Goal: Task Accomplishment & Management: Complete application form

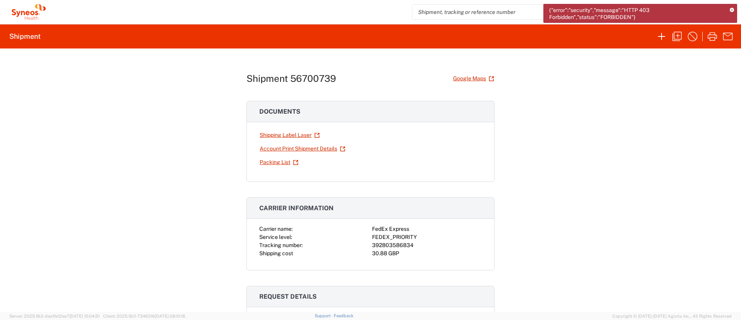
scroll to position [9, 0]
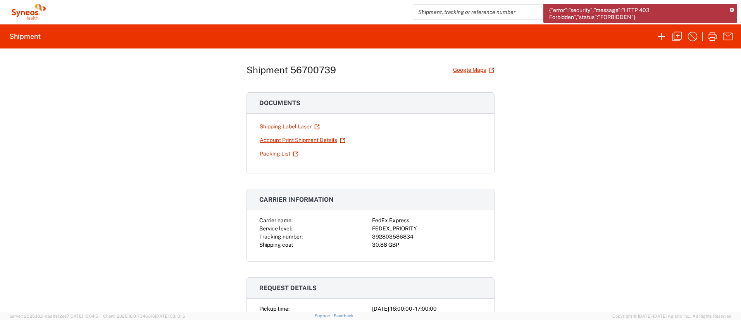
click at [576, 84] on div "Shipment 56700739 Google Maps Documents Shipping Label Laser Account Print Ship…" at bounding box center [370, 179] width 741 height 263
click at [683, 36] on icon "button" at bounding box center [677, 36] width 12 height 12
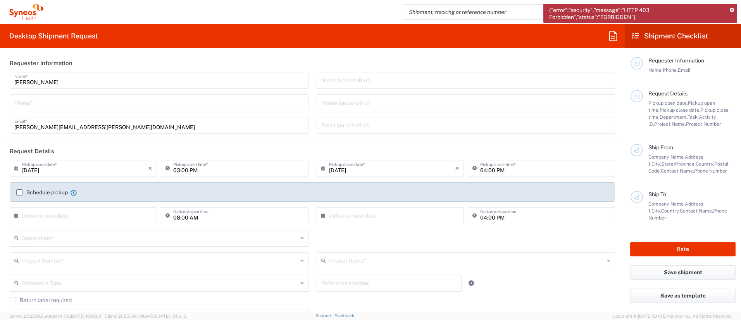
type input "[GEOGRAPHIC_DATA]"
click at [734, 12] on icon at bounding box center [732, 10] width 4 height 4
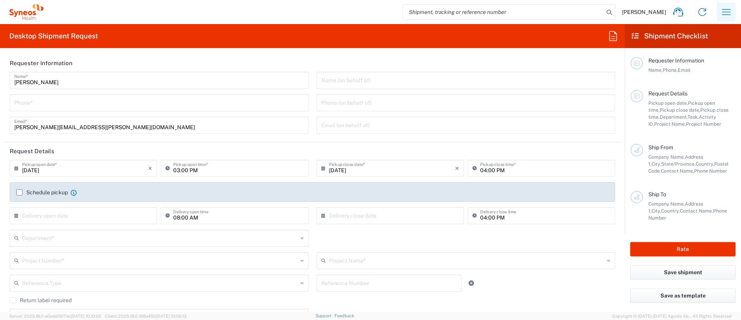
click at [736, 13] on button "button" at bounding box center [726, 12] width 19 height 19
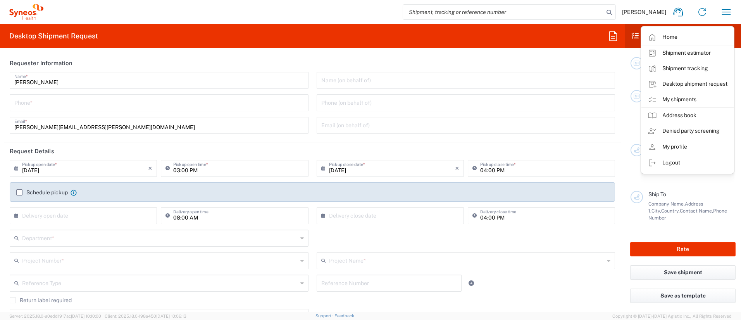
click at [686, 99] on link "My shipments" at bounding box center [688, 100] width 92 height 16
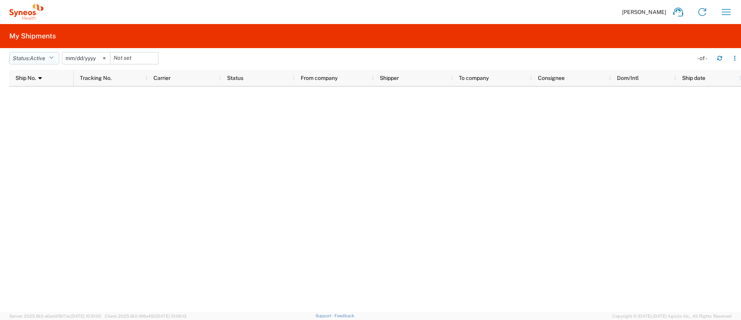
click at [58, 57] on button "Status: Active" at bounding box center [34, 58] width 50 height 12
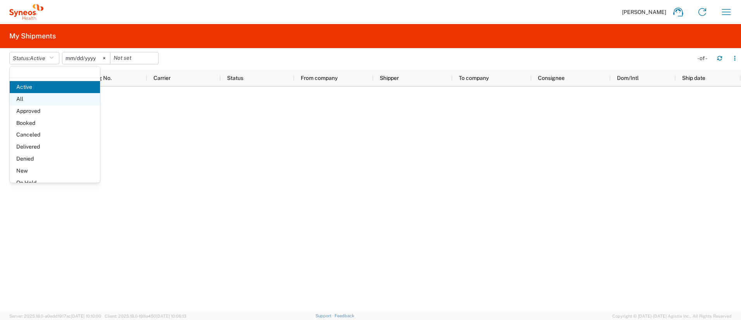
click at [32, 97] on span "All" at bounding box center [55, 99] width 90 height 12
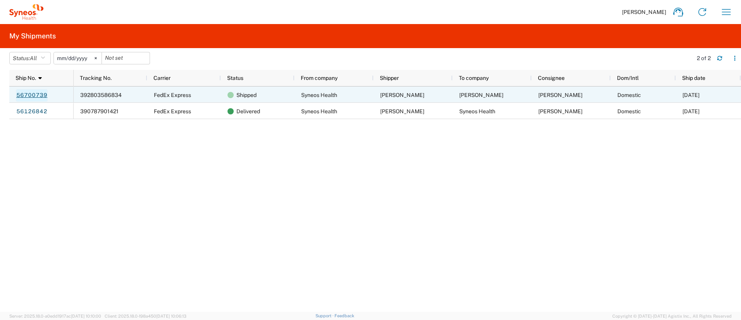
click at [38, 96] on link "56700739" at bounding box center [32, 95] width 32 height 12
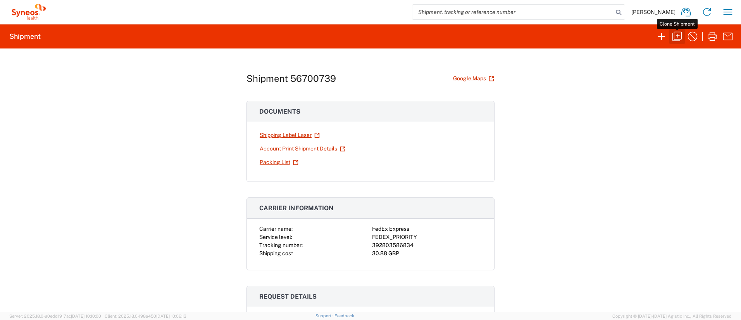
click at [679, 35] on icon "button" at bounding box center [677, 36] width 12 height 12
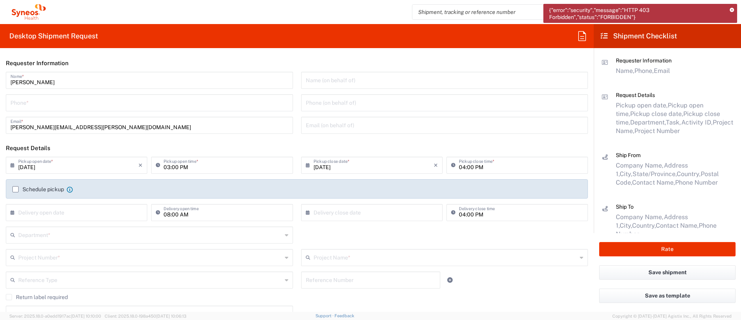
click at [733, 11] on icon at bounding box center [732, 10] width 4 height 4
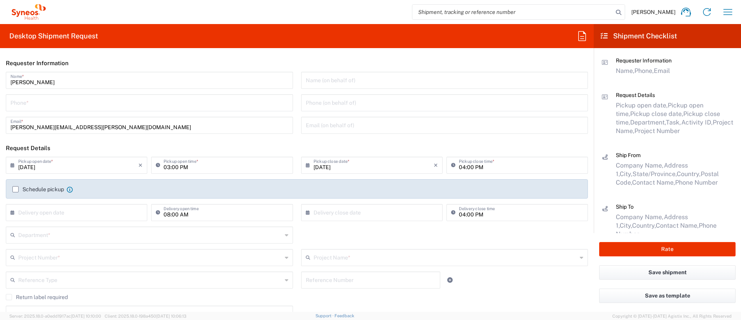
click at [40, 106] on input "tel" at bounding box center [149, 102] width 278 height 14
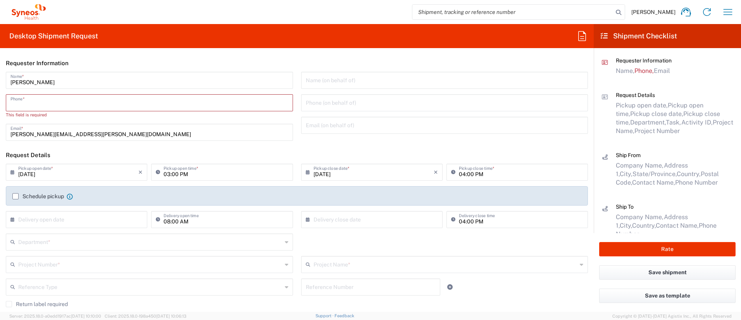
click at [66, 107] on input "tel" at bounding box center [149, 102] width 278 height 14
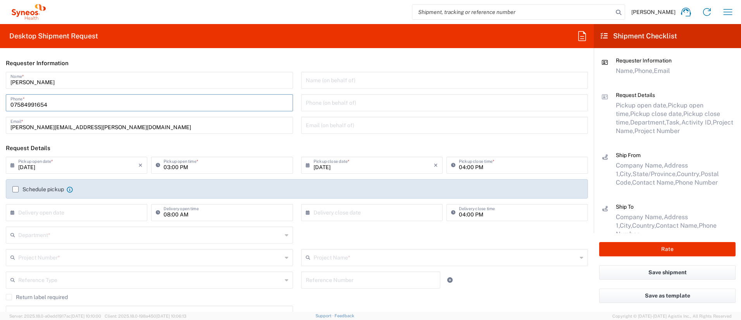
click at [90, 105] on input "07584991654" at bounding box center [149, 102] width 278 height 14
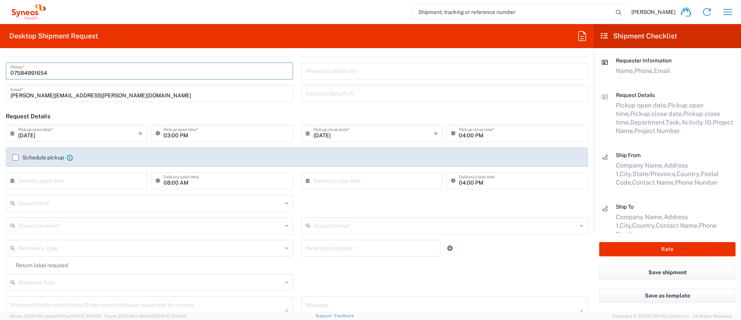
scroll to position [41, 0]
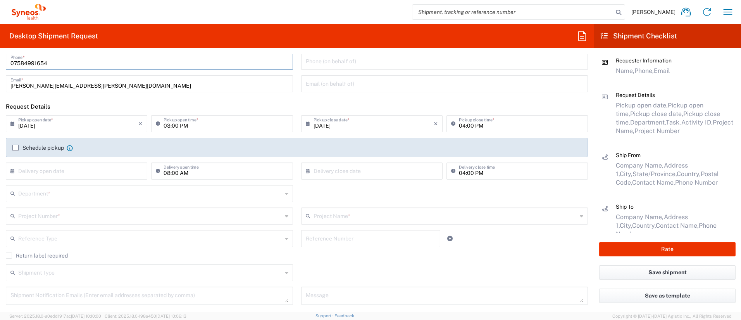
type input "07584991654"
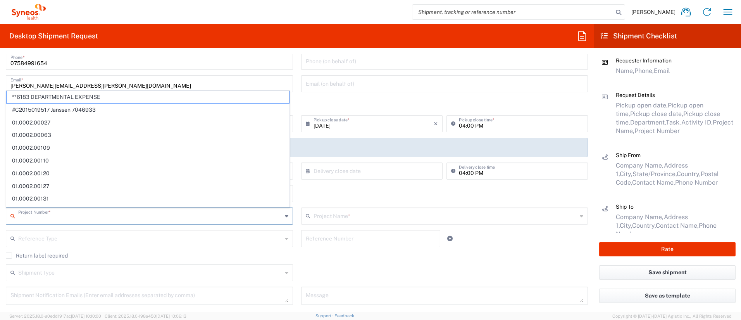
click at [53, 216] on input "text" at bounding box center [150, 216] width 264 height 14
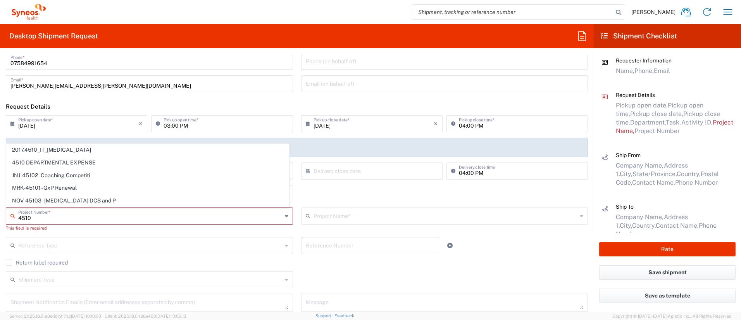
click at [79, 218] on input "4510" at bounding box center [150, 216] width 264 height 14
type input "2017.4510_IT_[MEDICAL_DATA]"
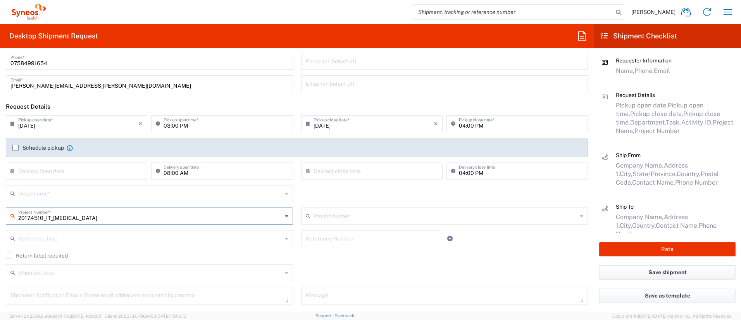
type input "2017 4510-IT Operations"
click at [76, 217] on input "2017.4510_IT_[MEDICAL_DATA]" at bounding box center [150, 216] width 264 height 14
drag, startPoint x: 95, startPoint y: 218, endPoint x: 16, endPoint y: 214, distance: 78.8
click at [16, 214] on div "2017.4510_IT_[MEDICAL_DATA] Project Number *" at bounding box center [149, 215] width 287 height 17
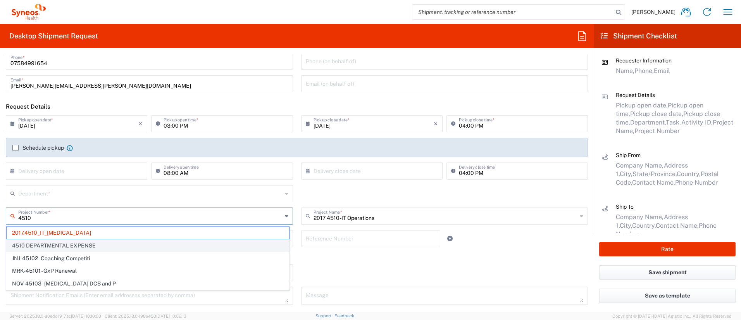
click at [55, 245] on span "4510 DEPARTMENTAL EXPENSE" at bounding box center [148, 246] width 283 height 12
type input "4510 DEPARTMENTAL EXPENSE"
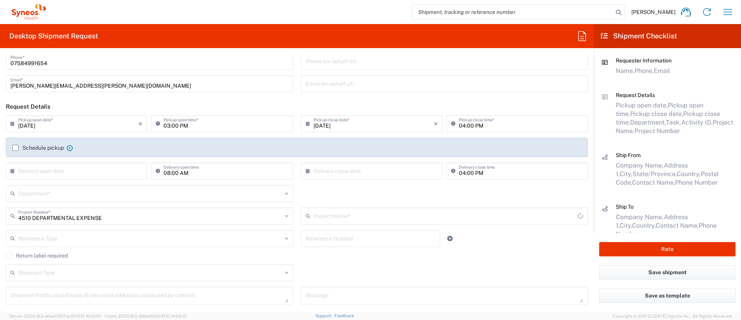
type input "4510 DEPARTMENTAL EXPENSE"
click at [47, 238] on input "text" at bounding box center [150, 238] width 264 height 14
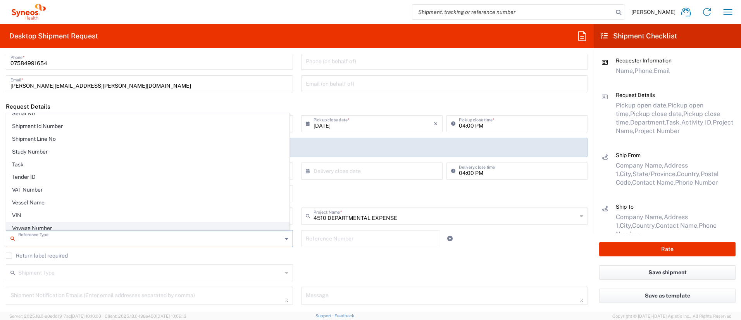
scroll to position [676, 0]
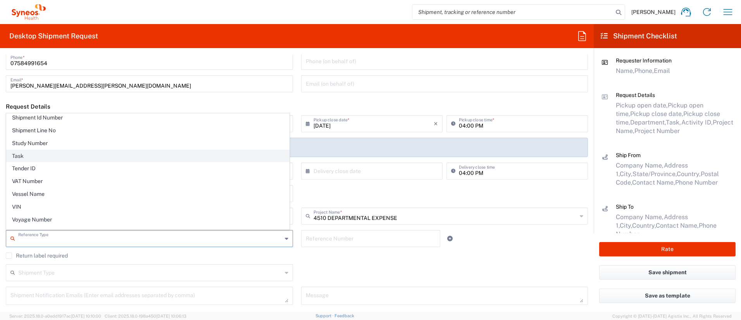
click at [23, 159] on span "Task" at bounding box center [148, 156] width 283 height 12
type input "Task"
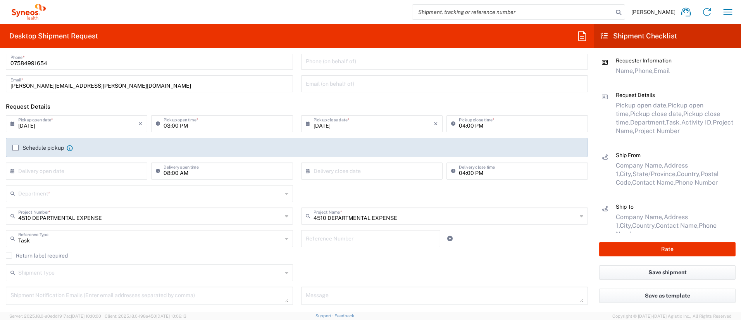
click at [71, 256] on agx-checkbox-control "Return label required" at bounding box center [297, 255] width 582 height 6
click at [78, 257] on agx-checkbox-control "Return label required" at bounding box center [297, 255] width 582 height 6
click at [325, 242] on input "text" at bounding box center [371, 238] width 130 height 14
paste input "INC2625035"
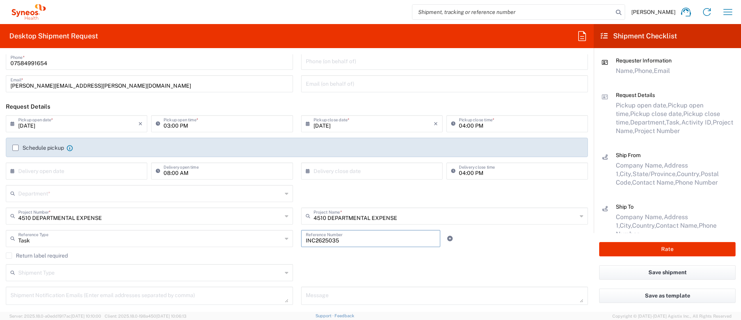
scroll to position [183, 0]
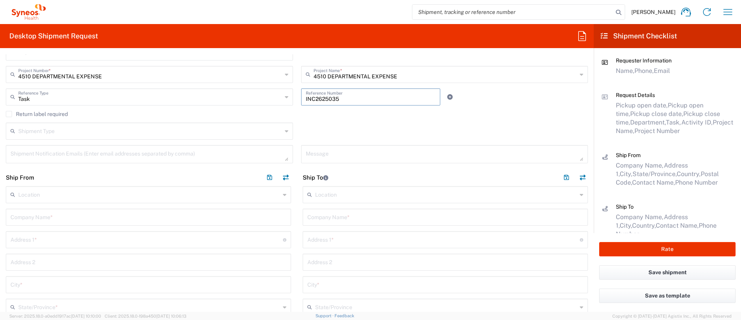
type input "INC2625035"
click at [43, 131] on input "text" at bounding box center [150, 131] width 264 height 14
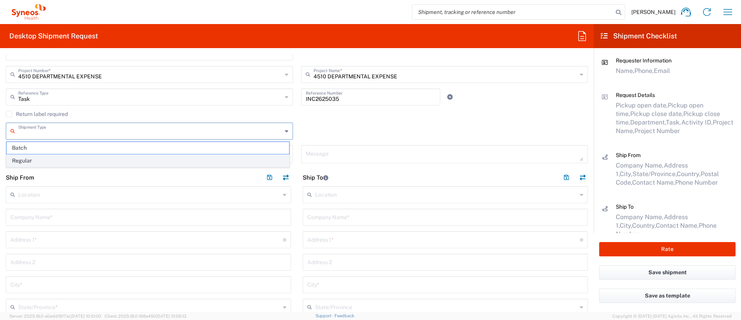
click at [35, 155] on span "Regular" at bounding box center [148, 161] width 283 height 12
type input "Regular"
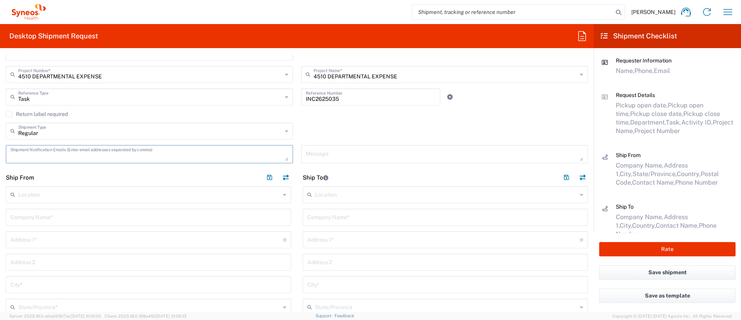
click at [39, 154] on textarea at bounding box center [149, 154] width 278 height 14
click at [54, 174] on header "Ship From" at bounding box center [148, 177] width 297 height 17
click at [52, 195] on input "text" at bounding box center [149, 194] width 262 height 14
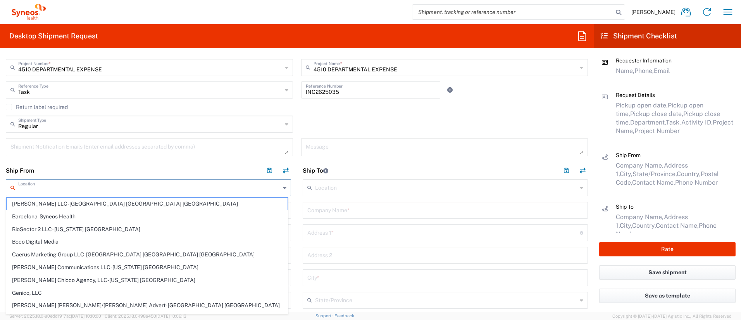
scroll to position [191, 0]
type input "J"
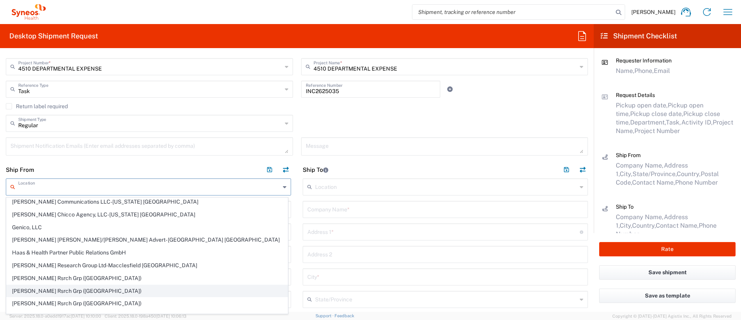
scroll to position [142, 0]
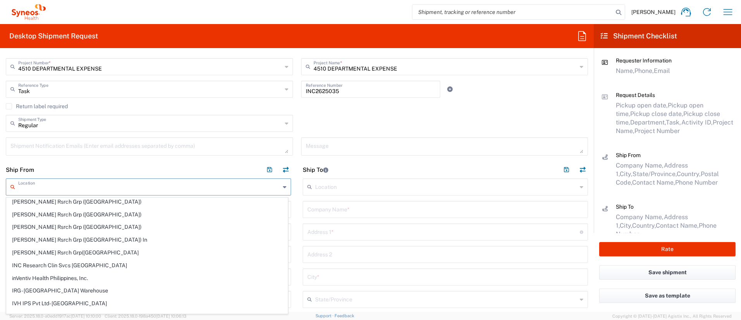
click at [99, 165] on header "Ship From" at bounding box center [148, 169] width 297 height 17
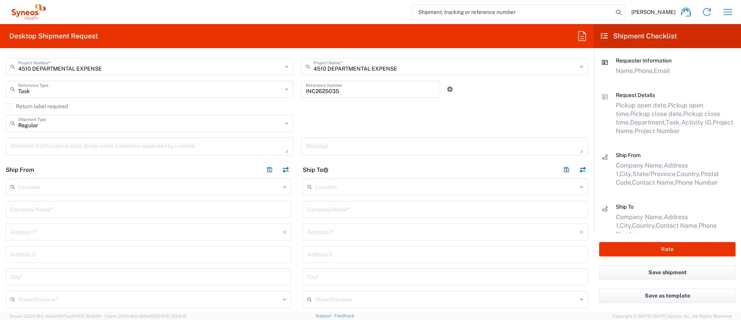
scroll to position [248, 0]
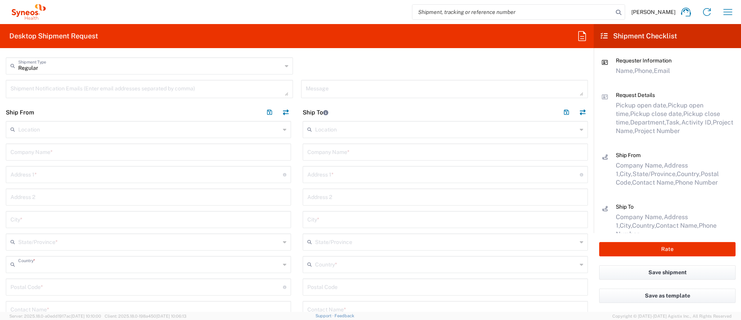
click at [58, 267] on input "text" at bounding box center [149, 264] width 262 height 14
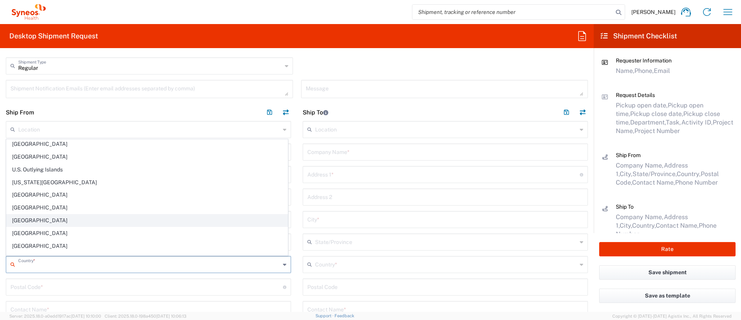
scroll to position [2937, 0]
click at [37, 218] on span "[GEOGRAPHIC_DATA]" at bounding box center [147, 222] width 281 height 12
type input "[GEOGRAPHIC_DATA]"
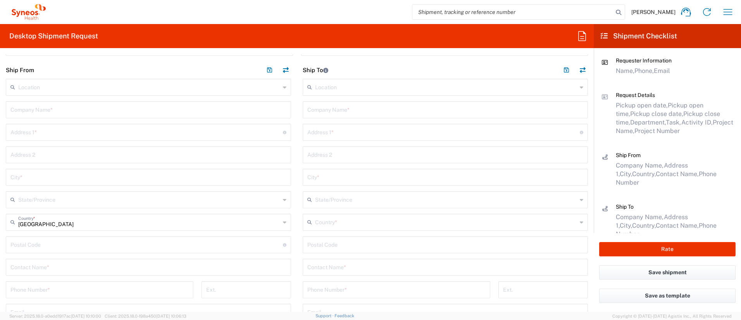
scroll to position [299, 0]
click at [47, 235] on input "undefined" at bounding box center [146, 236] width 273 height 14
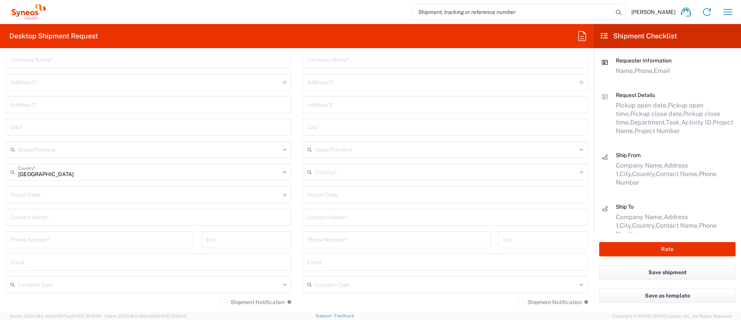
click at [42, 223] on div "Contact Name *" at bounding box center [148, 217] width 285 height 17
click at [43, 219] on input "text" at bounding box center [148, 217] width 276 height 14
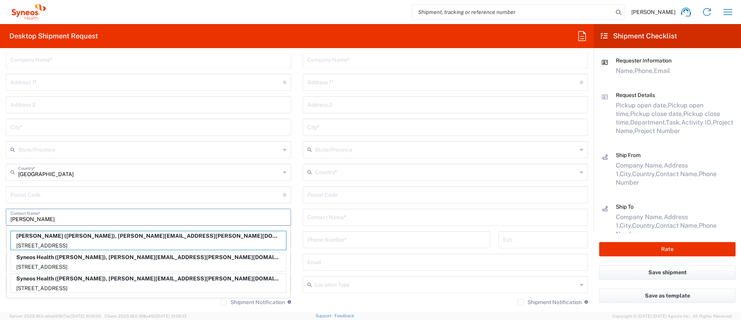
type input "[PERSON_NAME]"
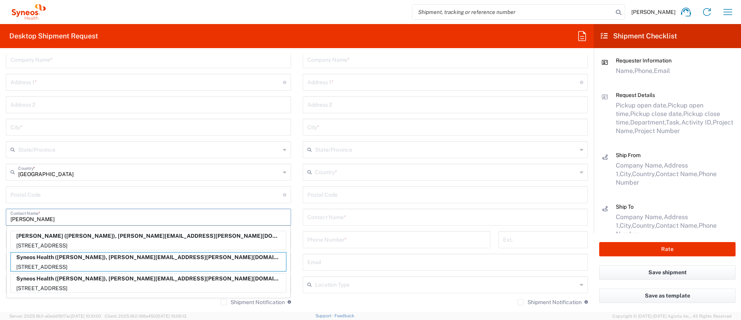
type input "Syneos Health"
type input "[STREET_ADDRESS],"
type input "[GEOGRAPHIC_DATA]"
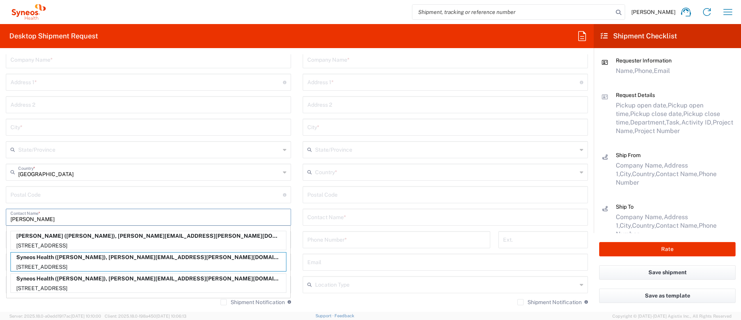
type input "[GEOGRAPHIC_DATA]"
type input "GU14 7BF"
type input "07584991654"
type input "[PERSON_NAME][EMAIL_ADDRESS][PERSON_NAME][DOMAIN_NAME]"
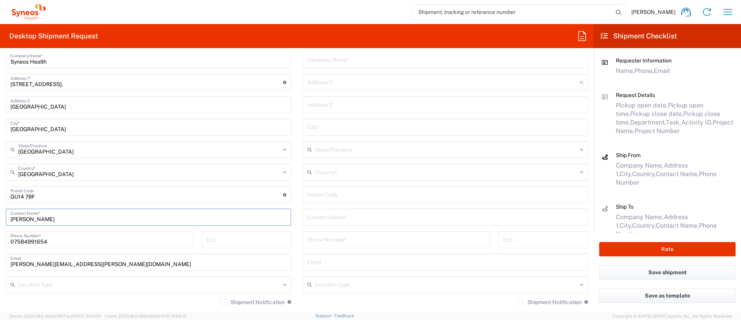
scroll to position [355, 0]
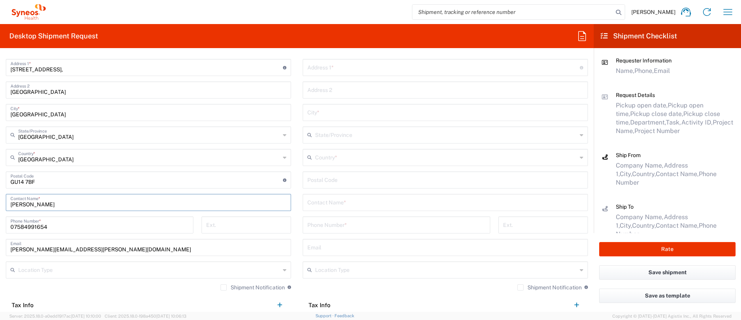
type input "[PERSON_NAME]"
click at [76, 275] on input "text" at bounding box center [149, 270] width 262 height 14
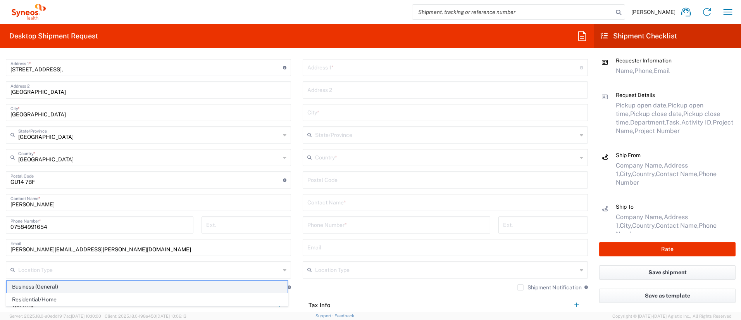
click at [52, 287] on span "Business (General)" at bounding box center [147, 287] width 281 height 12
type input "Business (General)"
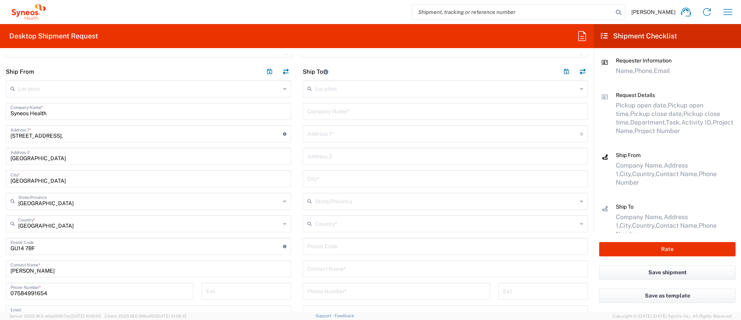
scroll to position [287, 0]
click at [342, 94] on input "text" at bounding box center [446, 91] width 262 height 14
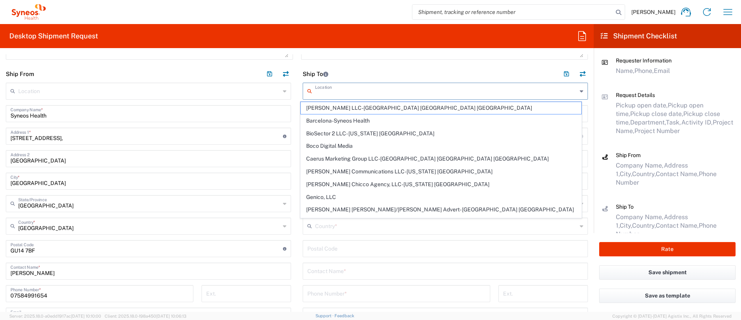
click at [351, 92] on input "text" at bounding box center [446, 91] width 262 height 14
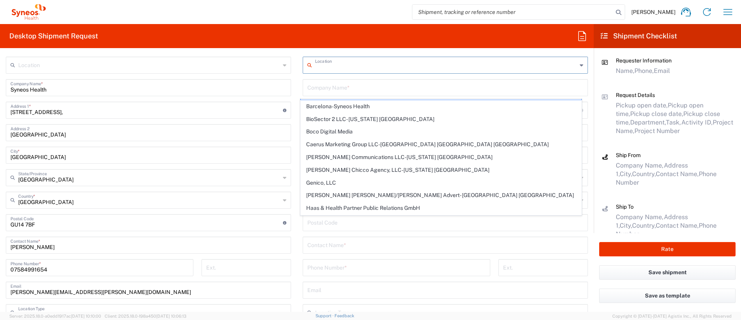
scroll to position [334, 0]
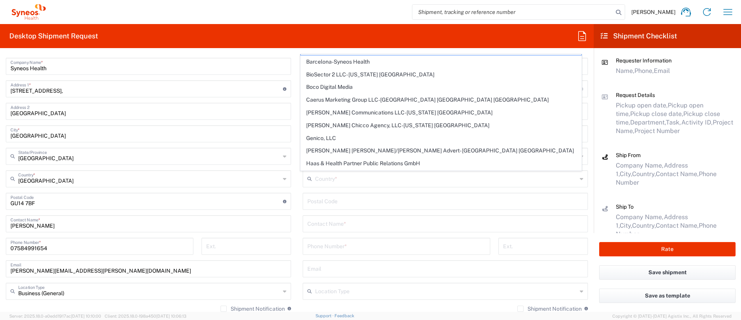
click at [297, 206] on main "Location [PERSON_NAME] LLC-[GEOGRAPHIC_DATA] [GEOGRAPHIC_DATA] [GEOGRAPHIC_DATA…" at bounding box center [445, 196] width 297 height 322
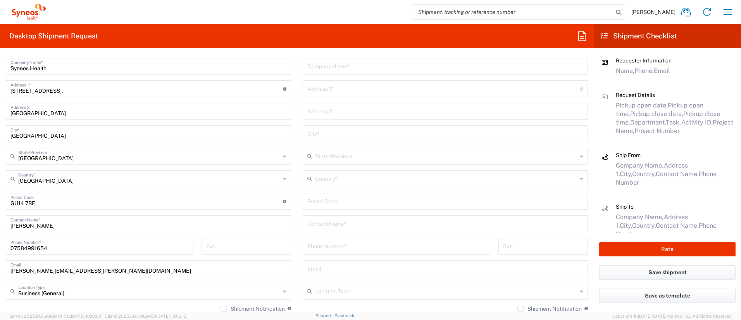
click at [340, 203] on input "undefined" at bounding box center [446, 201] width 276 height 14
click at [323, 201] on input "undefined" at bounding box center [446, 201] width 276 height 14
paste input "SE28 8LR"
type input "SE28 8LR"
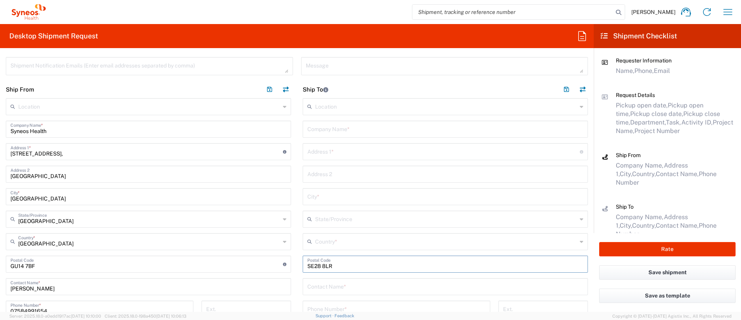
scroll to position [271, 0]
click at [335, 155] on input "text" at bounding box center [444, 152] width 273 height 14
paste input "ROLLESBY WAY"
type input "[STREET_ADDRESS]"
click at [350, 180] on input "text" at bounding box center [446, 174] width 276 height 14
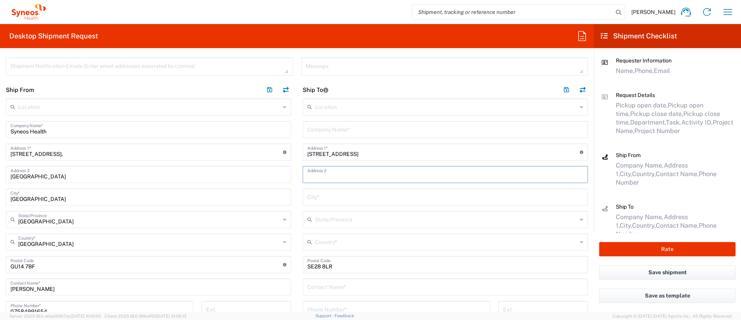
click at [341, 119] on div "Location [PERSON_NAME] LLC-[GEOGRAPHIC_DATA] [GEOGRAPHIC_DATA] [GEOGRAPHIC_DATA…" at bounding box center [445, 259] width 285 height 322
click at [340, 113] on div "Location" at bounding box center [445, 106] width 285 height 17
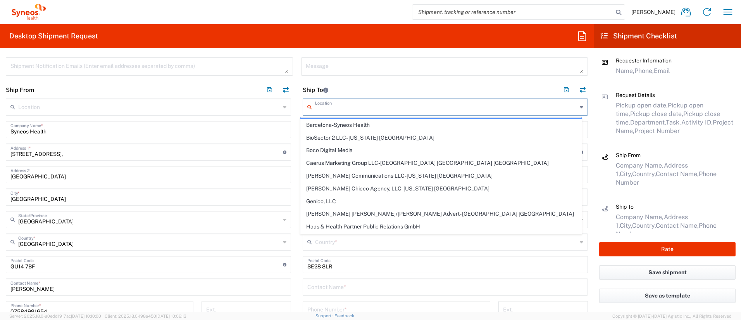
scroll to position [0, 0]
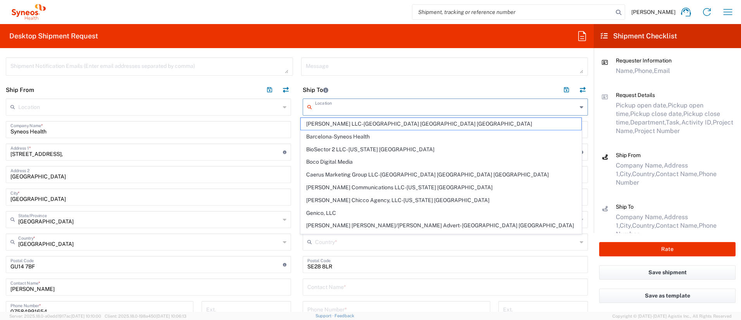
click at [341, 107] on input "text" at bounding box center [446, 107] width 262 height 14
click at [358, 76] on div "Message" at bounding box center [444, 69] width 295 height 24
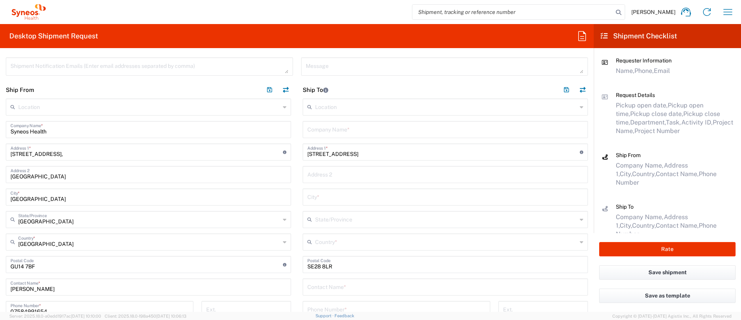
click at [323, 135] on input "text" at bounding box center [446, 129] width 276 height 14
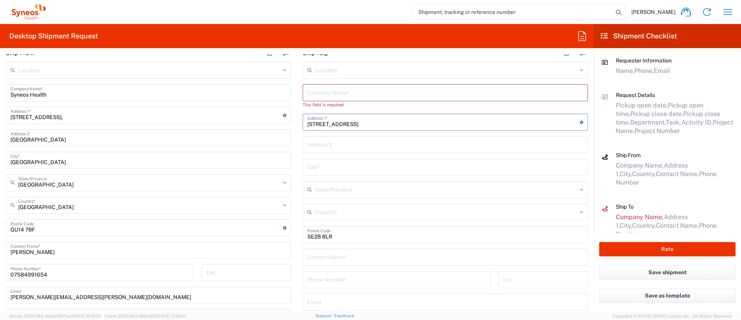
scroll to position [316, 0]
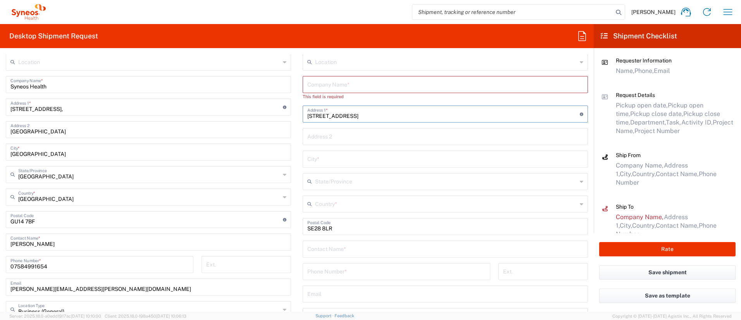
click at [340, 271] on input "tel" at bounding box center [397, 271] width 178 height 14
paste input "07958522544"
type input "07958522544"
click at [351, 79] on input "text" at bounding box center [446, 84] width 276 height 14
click at [342, 206] on input "text" at bounding box center [446, 204] width 262 height 14
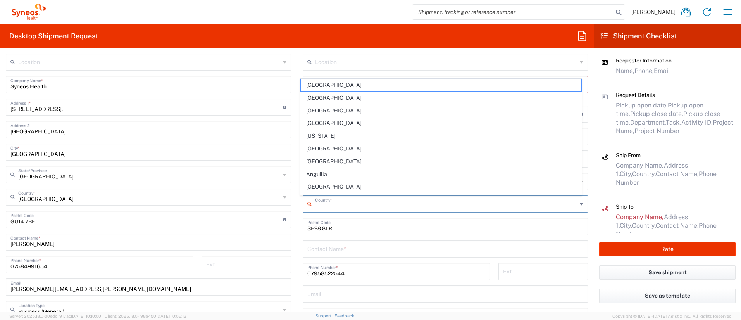
click at [331, 254] on input "text" at bounding box center [446, 249] width 276 height 14
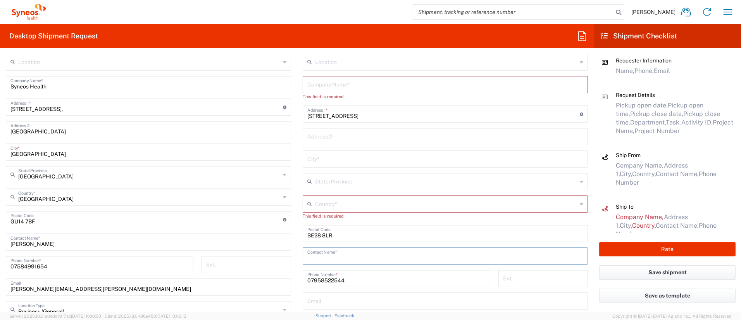
paste input "[PERSON_NAME]"
type input "[PERSON_NAME]"
click at [340, 204] on input "text" at bounding box center [446, 204] width 262 height 14
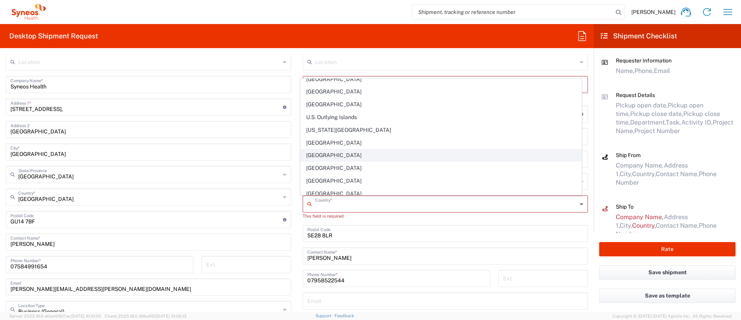
scroll to position [2913, 0]
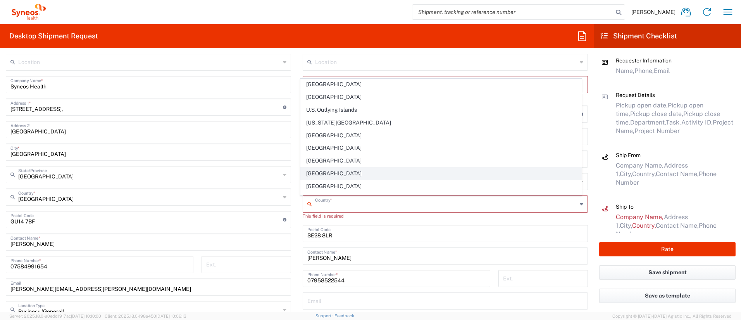
click at [334, 173] on span "[GEOGRAPHIC_DATA]" at bounding box center [441, 174] width 281 height 12
type input "[GEOGRAPHIC_DATA]"
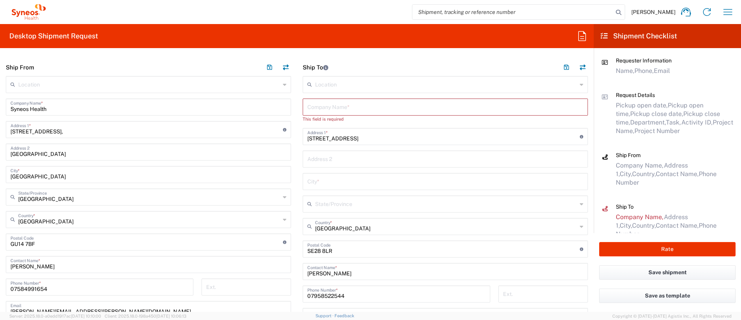
scroll to position [292, 0]
click at [333, 112] on input "text" at bounding box center [446, 108] width 276 height 14
paste input "[PERSON_NAME]"
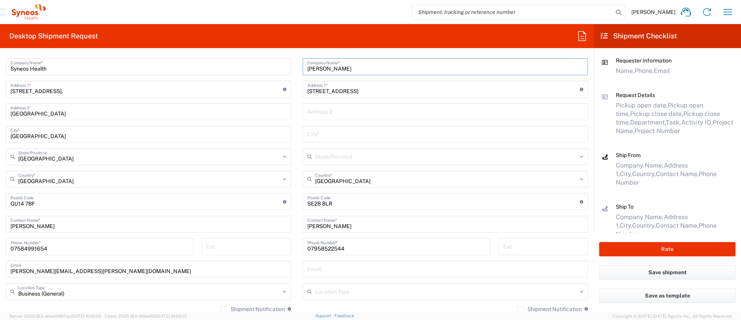
scroll to position [343, 0]
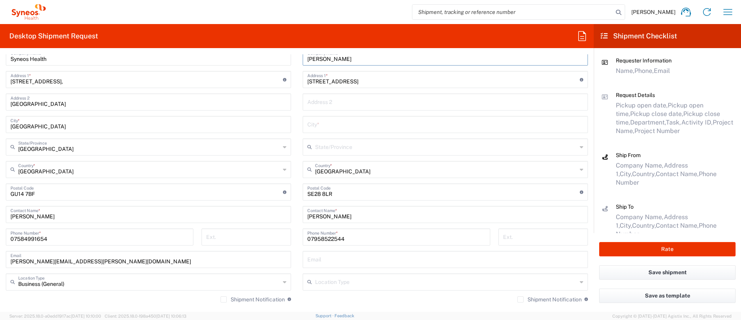
type input "[PERSON_NAME]"
click at [333, 256] on input "text" at bounding box center [446, 259] width 276 height 14
click at [366, 214] on input "[PERSON_NAME]" at bounding box center [446, 214] width 276 height 14
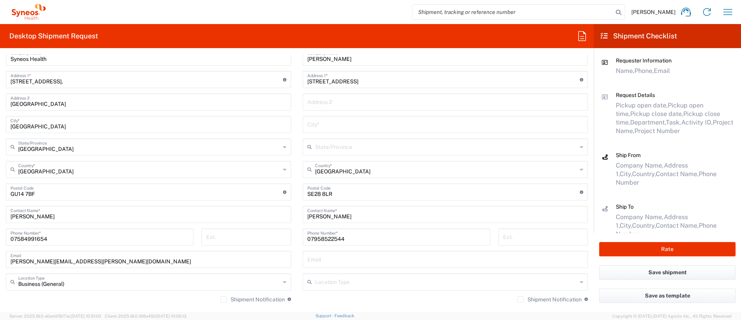
click at [333, 254] on input "text" at bounding box center [446, 259] width 276 height 14
paste input "[EMAIL_ADDRESS][DOMAIN_NAME]"
type input "[EMAIL_ADDRESS][DOMAIN_NAME]"
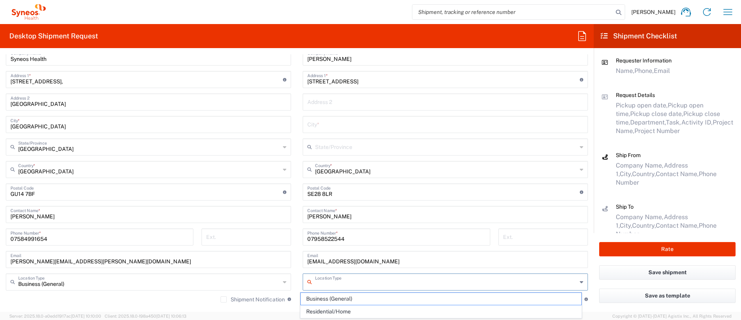
click at [329, 276] on input "text" at bounding box center [446, 282] width 262 height 14
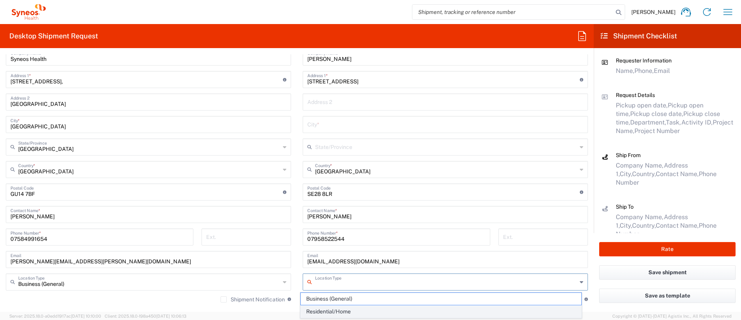
click at [336, 308] on span "Residential/Home" at bounding box center [441, 312] width 281 height 12
type input "Residential/Home"
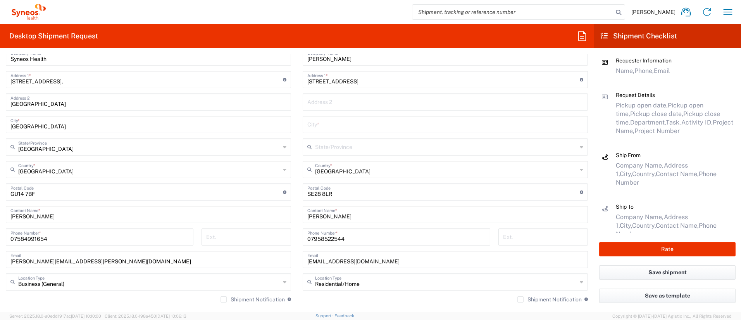
click at [263, 253] on input "[PERSON_NAME][EMAIL_ADDRESS][PERSON_NAME][DOMAIN_NAME]" at bounding box center [148, 259] width 276 height 14
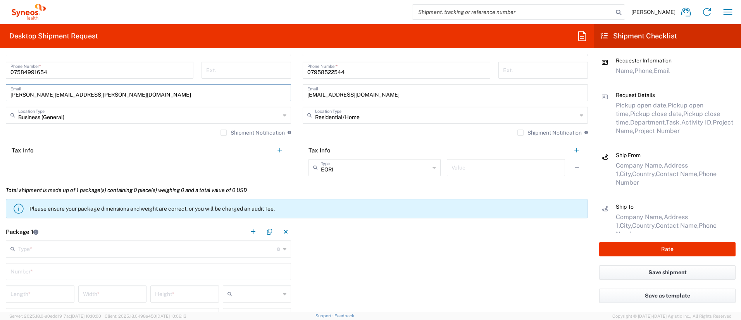
scroll to position [514, 0]
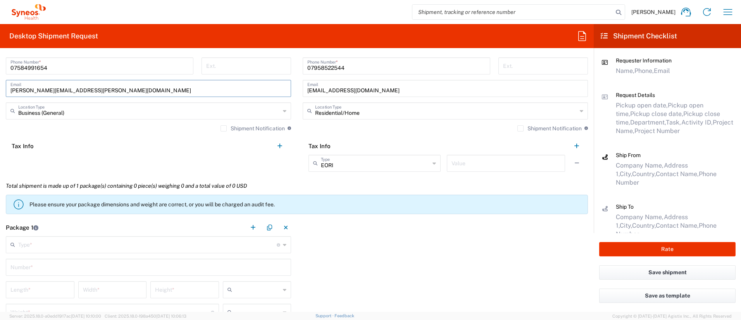
click at [52, 248] on input "text" at bounding box center [147, 244] width 259 height 14
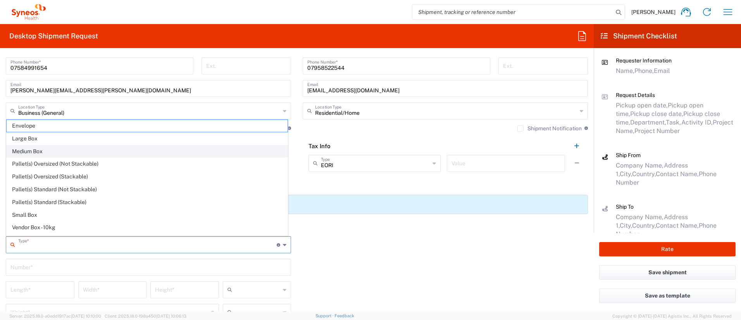
click at [38, 147] on span "Medium Box" at bounding box center [147, 151] width 281 height 12
type input "Medium Box"
type input "13"
type input "11.5"
type input "2.5"
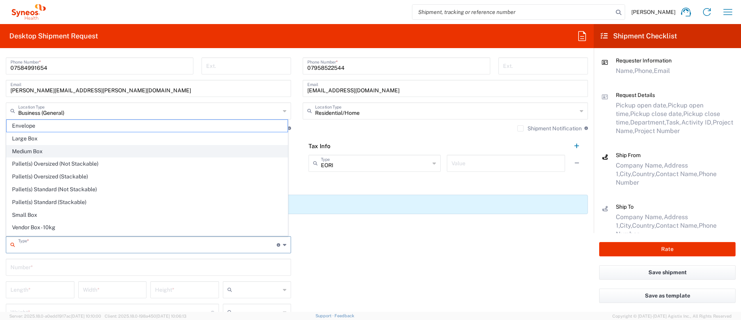
type input "in"
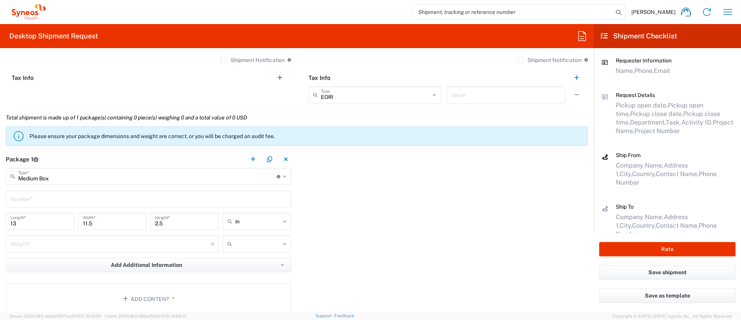
scroll to position [584, 0]
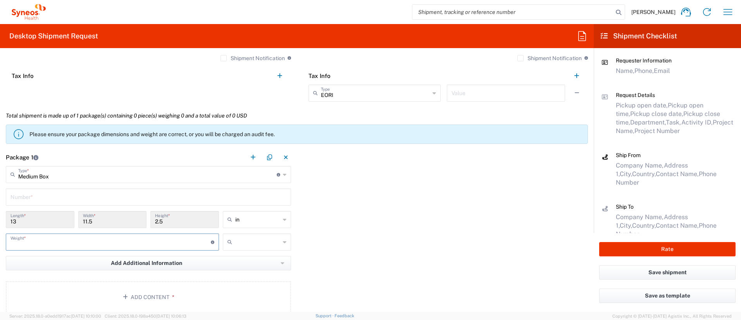
click at [46, 243] on input "number" at bounding box center [110, 242] width 200 height 14
type input "3"
click at [252, 244] on input "text" at bounding box center [257, 242] width 45 height 12
click at [247, 257] on span "kgs" at bounding box center [254, 259] width 66 height 12
type input "kgs"
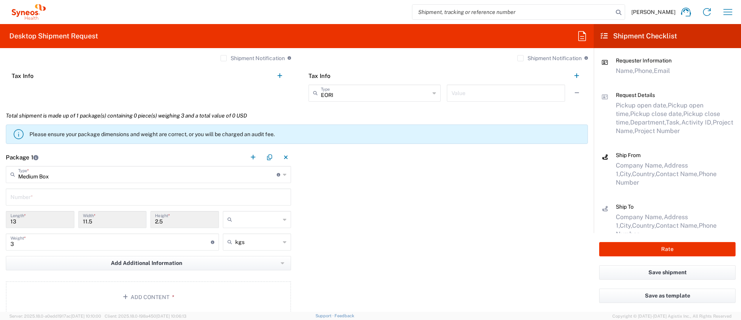
click at [276, 219] on input "text" at bounding box center [257, 219] width 45 height 12
click at [239, 246] on span "cm" at bounding box center [254, 249] width 66 height 12
type input "33.02"
type input "29.21"
type input "6.35"
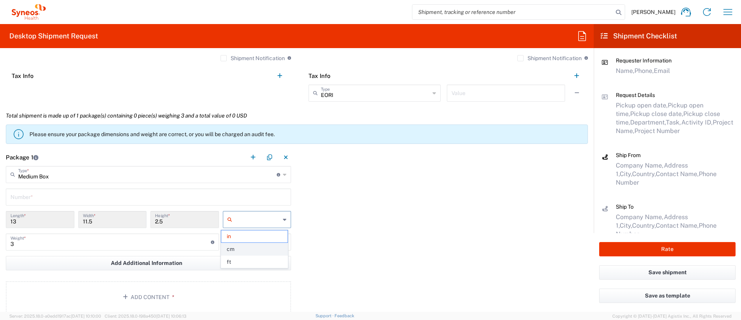
type input "cm"
click at [322, 199] on div "Package 1 Medium Box Type * Material used to package goods Envelope Large Box M…" at bounding box center [297, 232] width 594 height 167
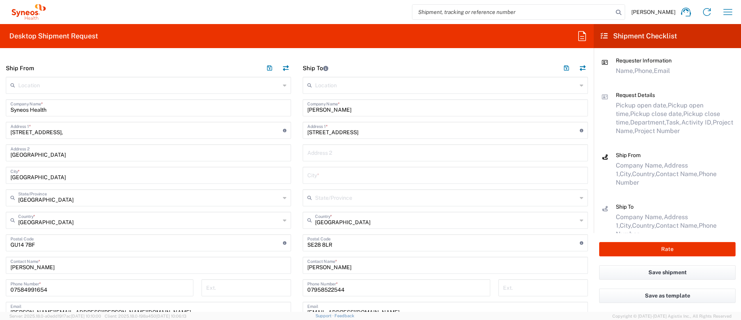
scroll to position [289, 0]
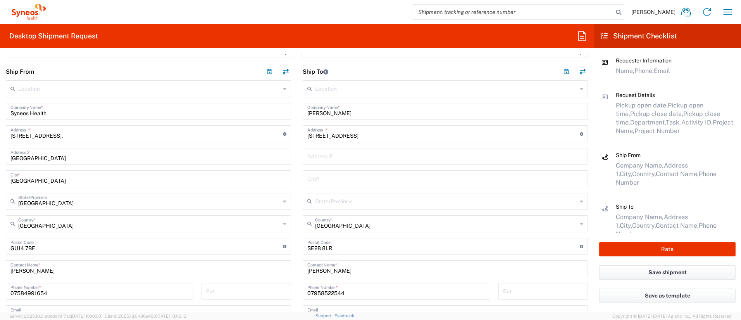
click at [351, 205] on input "text" at bounding box center [446, 201] width 262 height 14
paste input "[GEOGRAPHIC_DATA]"
type input "[GEOGRAPHIC_DATA]"
click at [349, 176] on input "text" at bounding box center [446, 178] width 276 height 14
paste input "[GEOGRAPHIC_DATA]"
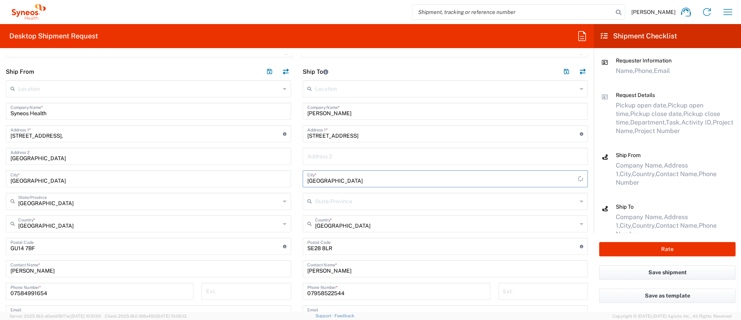
type input "[GEOGRAPHIC_DATA]"
click at [340, 203] on input "text" at bounding box center [446, 201] width 262 height 14
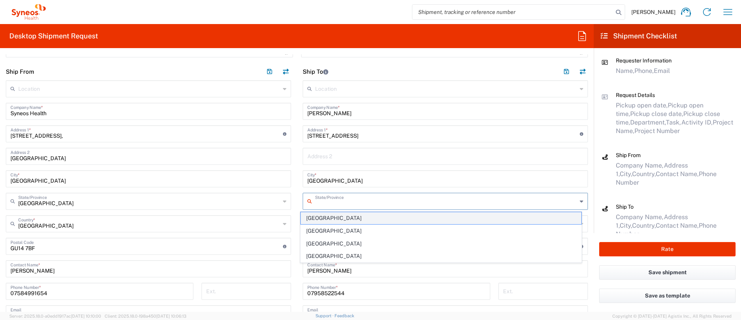
click at [323, 219] on span "[GEOGRAPHIC_DATA]" at bounding box center [441, 218] width 281 height 12
type input "[GEOGRAPHIC_DATA]"
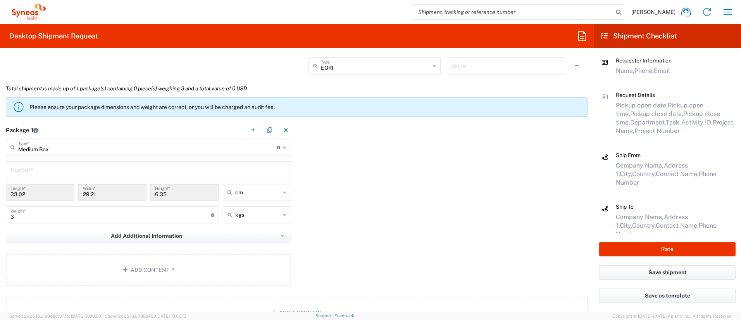
scroll to position [612, 0]
click at [160, 266] on button "Add Content *" at bounding box center [148, 270] width 285 height 32
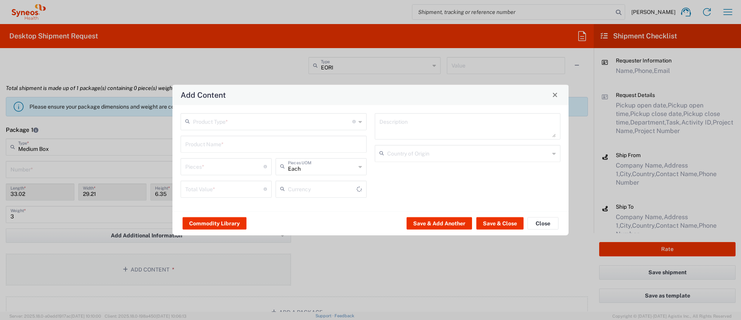
type input "US Dollar"
drag, startPoint x: 241, startPoint y: 131, endPoint x: 238, endPoint y: 128, distance: 5.0
click at [241, 131] on div "Product Type * Document: Paper document generated internally by Syneos, a clien…" at bounding box center [274, 158] width 194 height 90
click at [237, 126] on input "text" at bounding box center [272, 121] width 159 height 14
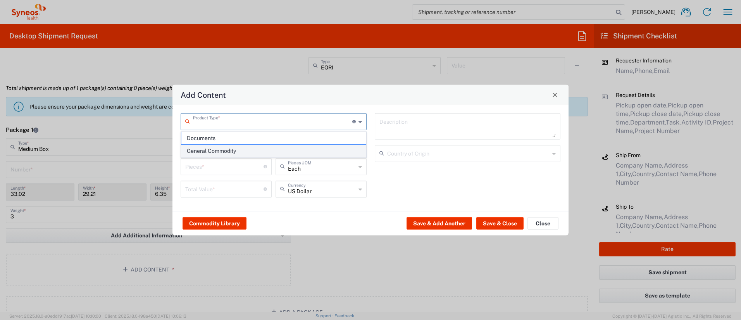
click at [211, 149] on span "General Commodity" at bounding box center [273, 151] width 185 height 12
type input "General Commodity"
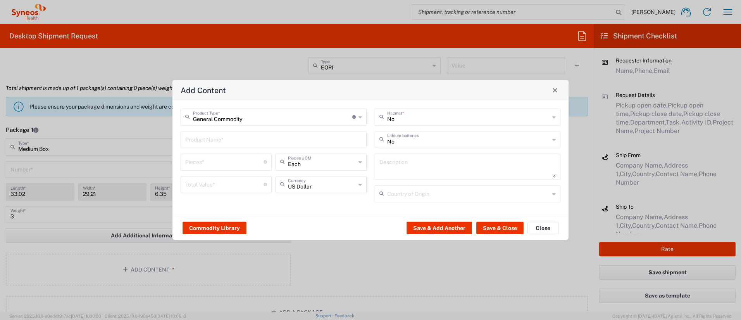
click at [206, 141] on input "text" at bounding box center [273, 139] width 177 height 14
type input "Lenovo T14 Gen 2"
click at [327, 179] on input "text" at bounding box center [322, 184] width 68 height 14
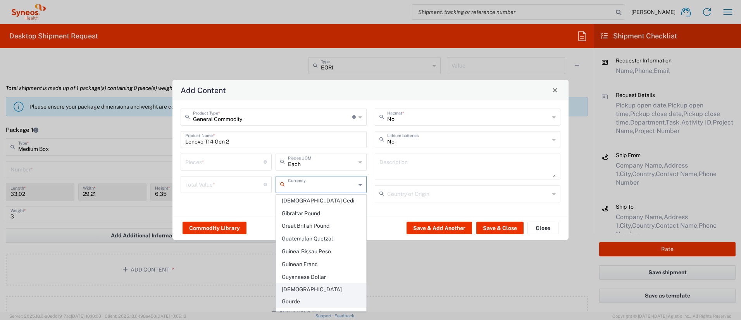
scroll to position [774, 0]
click at [316, 220] on span "Great British Pound" at bounding box center [321, 226] width 90 height 12
type input "Great British Pound"
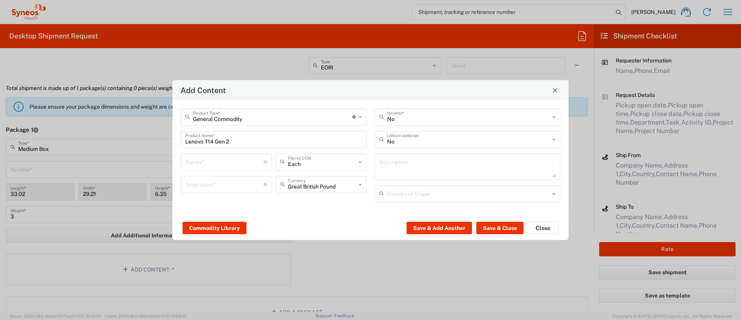
click at [307, 219] on div "Commodity Library Save & Add Another Save & Close Close" at bounding box center [371, 228] width 396 height 24
click at [224, 165] on input "number" at bounding box center [224, 161] width 78 height 14
type input "1"
click at [219, 182] on input "number" at bounding box center [224, 184] width 78 height 14
type input "700"
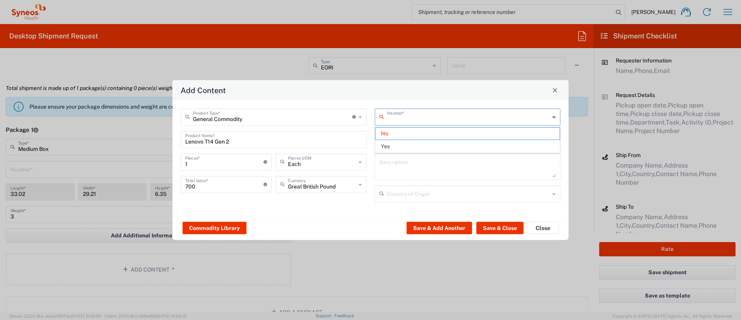
click at [410, 122] on input "text" at bounding box center [468, 116] width 163 height 14
click at [398, 130] on span "No" at bounding box center [468, 134] width 185 height 12
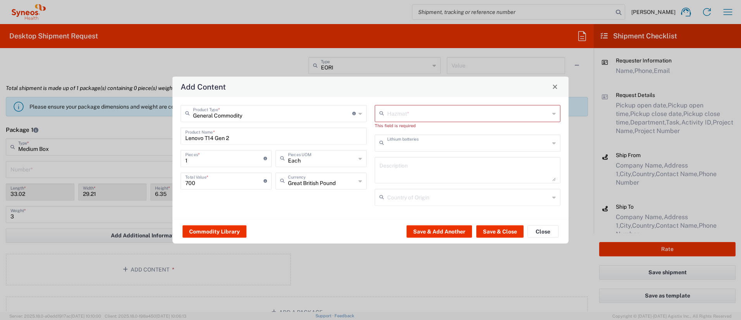
click at [399, 144] on input "text" at bounding box center [468, 142] width 163 height 14
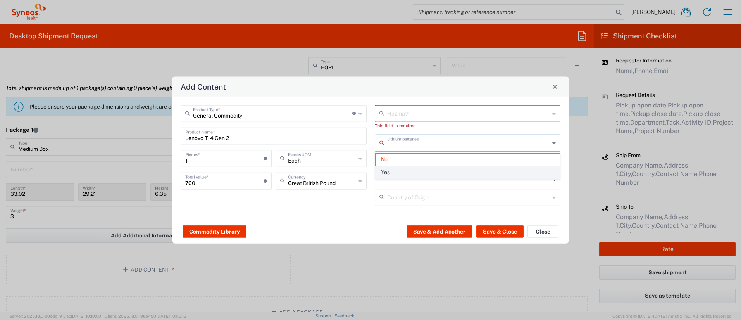
click at [391, 167] on span "Yes" at bounding box center [468, 172] width 185 height 12
type input "Yes"
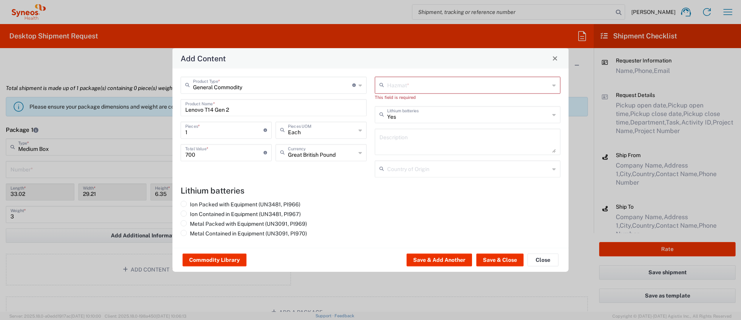
click at [408, 169] on input "text" at bounding box center [468, 168] width 163 height 14
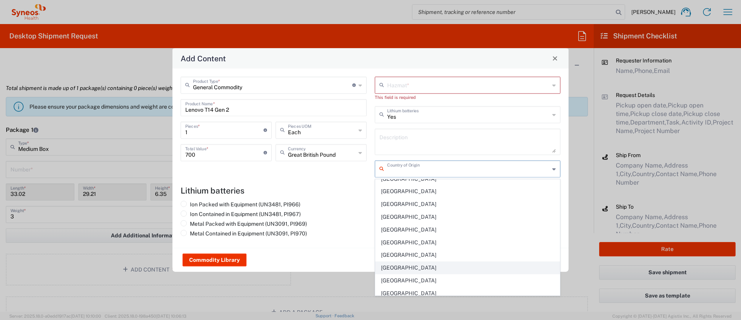
scroll to position [2982, 0]
click at [407, 201] on span "[GEOGRAPHIC_DATA]" at bounding box center [468, 205] width 185 height 12
type input "[GEOGRAPHIC_DATA]"
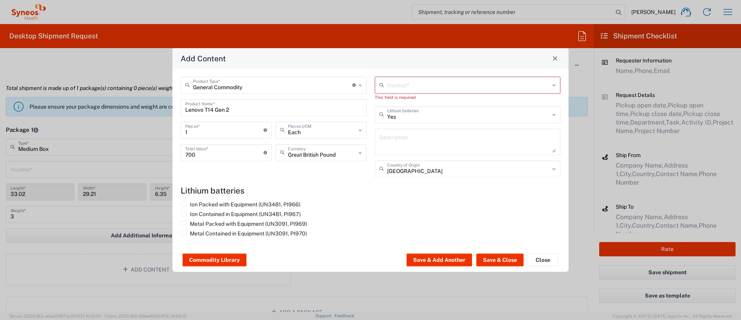
click at [444, 85] on input "text" at bounding box center [468, 85] width 163 height 14
click at [411, 103] on span "No" at bounding box center [468, 102] width 185 height 12
type input "No"
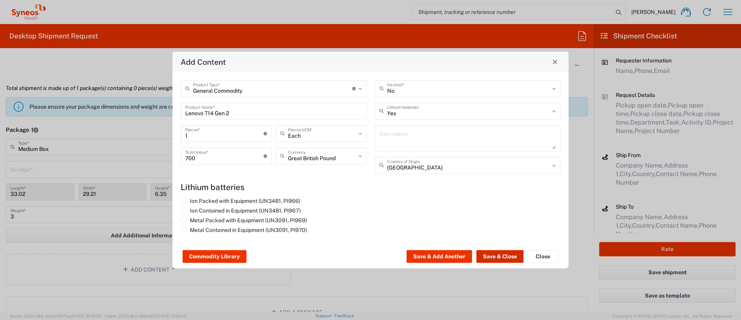
click at [491, 254] on button "Save & Close" at bounding box center [500, 256] width 47 height 12
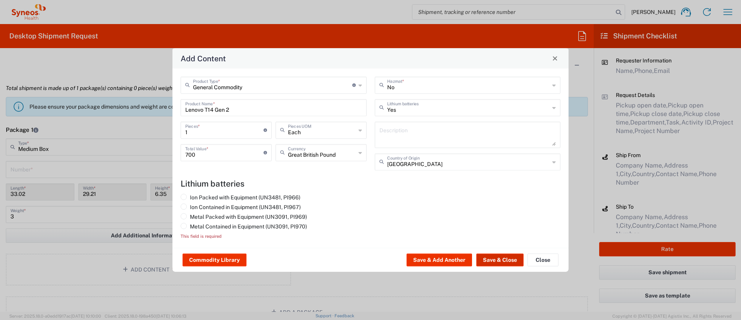
click at [498, 260] on button "Save & Close" at bounding box center [500, 260] width 47 height 12
click at [498, 257] on button "Save & Close" at bounding box center [500, 260] width 47 height 12
click at [437, 258] on button "Save & Add Another" at bounding box center [440, 260] width 66 height 12
click at [238, 197] on label "Ion Packed with Equipment (UN3481, PI966)" at bounding box center [241, 196] width 120 height 7
click at [195, 197] on input "Ion Packed with Equipment (UN3481, PI966)" at bounding box center [192, 195] width 5 height 5
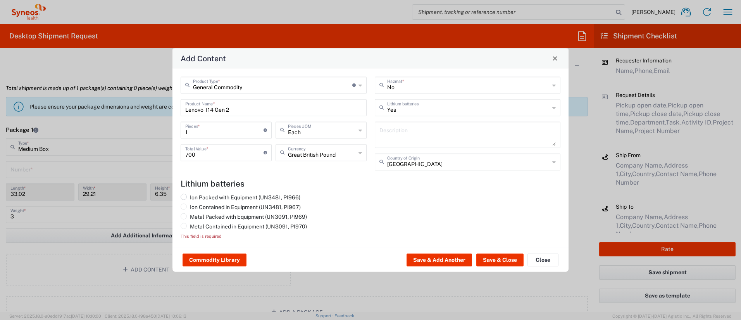
radio input "true"
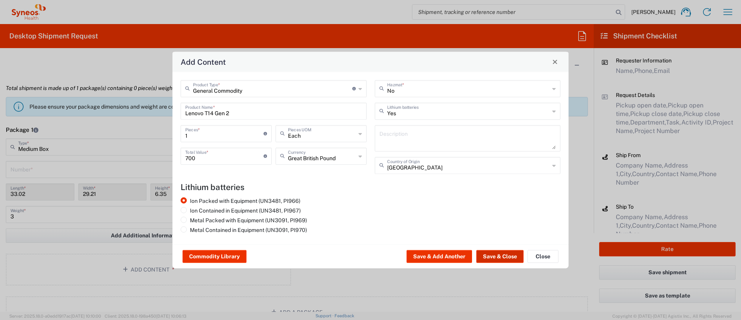
click at [492, 255] on button "Save & Close" at bounding box center [500, 256] width 47 height 12
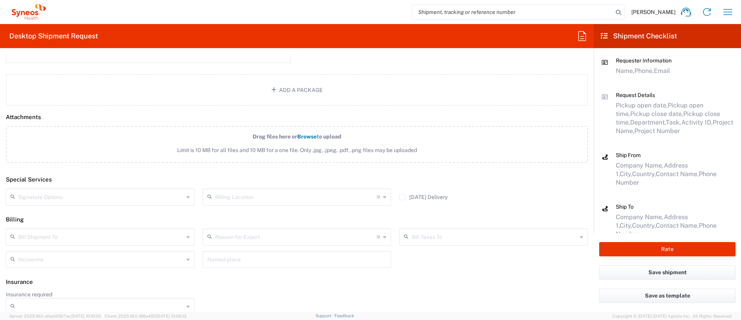
scroll to position [888, 0]
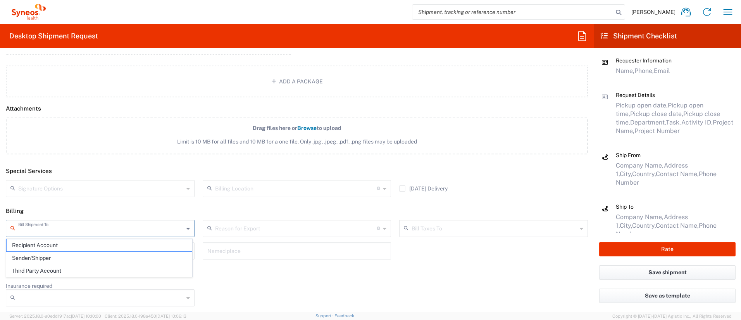
click at [33, 224] on input "text" at bounding box center [101, 228] width 166 height 14
click at [47, 256] on span "Sender/Shipper" at bounding box center [99, 258] width 185 height 12
type input "Sender/Shipper"
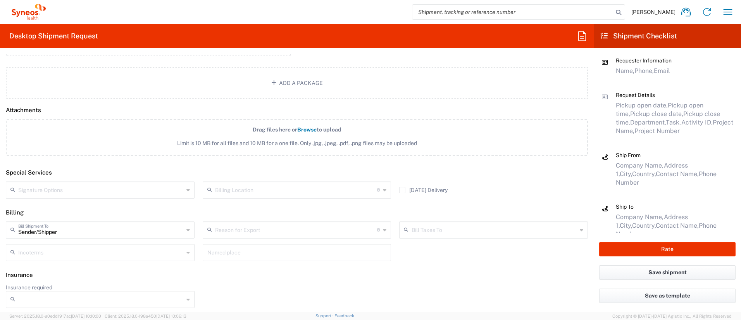
click at [226, 223] on input "text" at bounding box center [296, 230] width 162 height 14
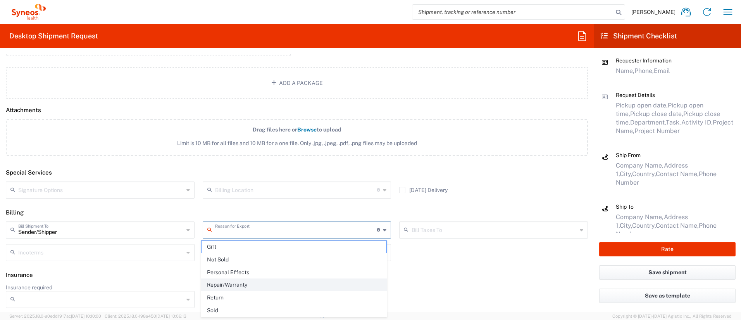
click at [231, 285] on span "Repair/Warranty" at bounding box center [294, 285] width 185 height 12
type input "Repair/Warranty"
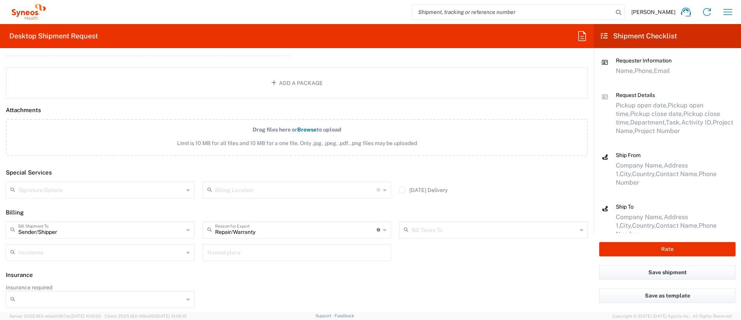
click at [447, 233] on input "text" at bounding box center [495, 230] width 166 height 14
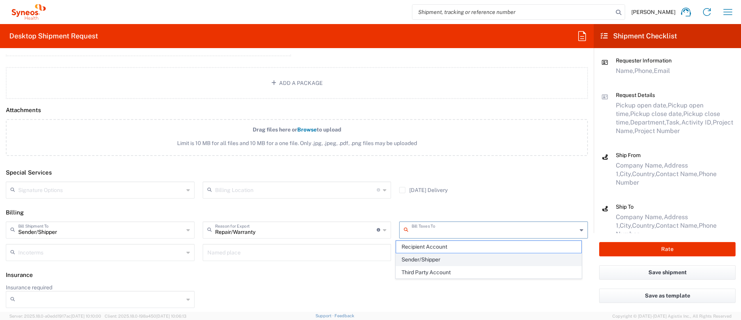
click at [441, 259] on span "Sender/Shipper" at bounding box center [488, 260] width 185 height 12
type input "Sender/Shipper"
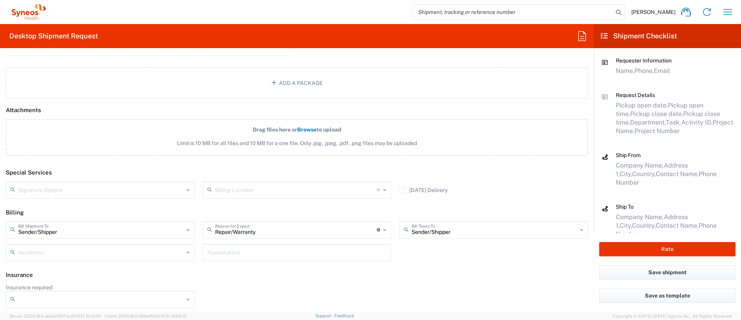
click at [338, 192] on input "text" at bounding box center [296, 190] width 162 height 14
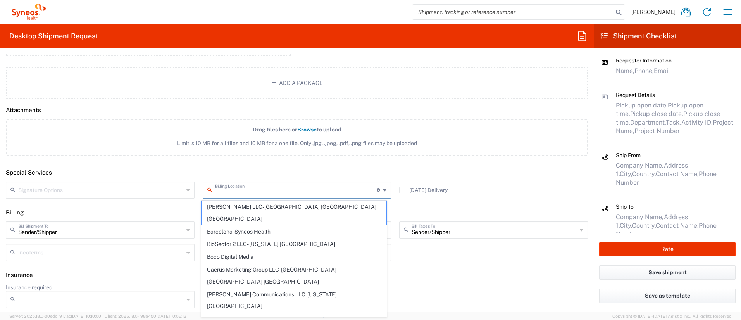
click at [235, 167] on header "Special Services" at bounding box center [297, 172] width 594 height 17
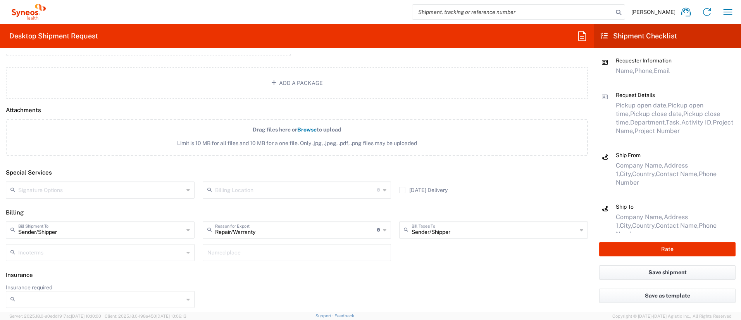
scroll to position [888, 0]
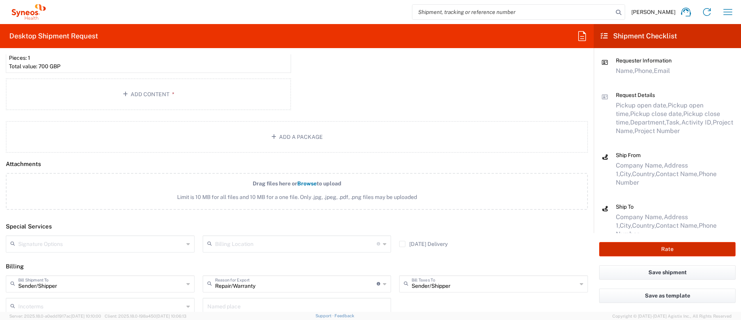
click at [653, 253] on button "Rate" at bounding box center [667, 249] width 136 height 14
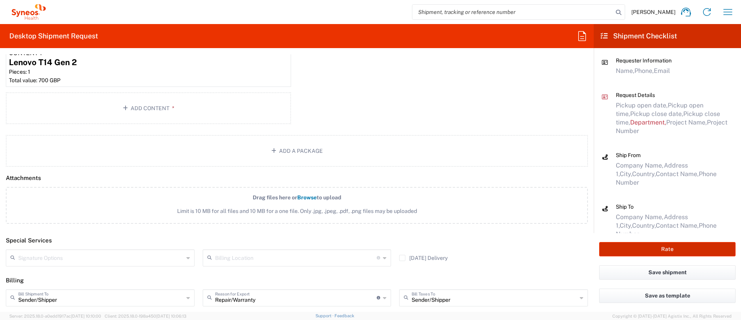
scroll to position [847, 0]
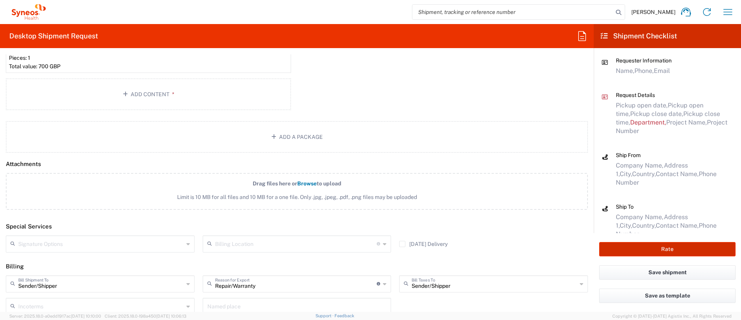
type input "4510 DEPARTMENTAL EXPENSE"
click at [643, 249] on button "Rate" at bounding box center [667, 249] width 136 height 14
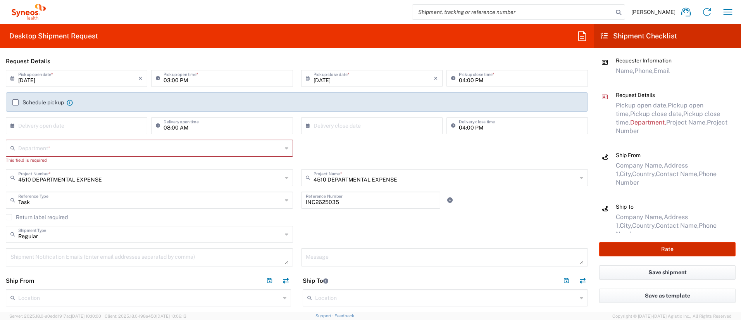
scroll to position [0, 0]
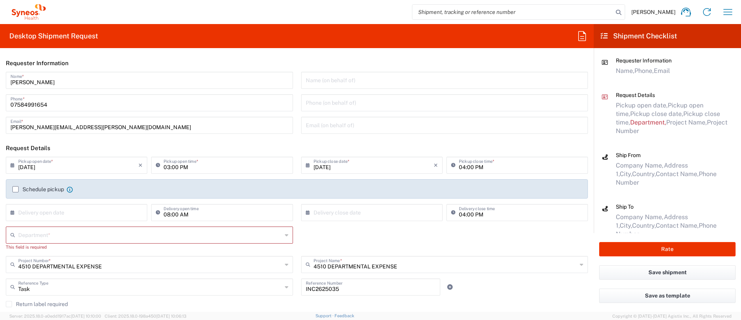
click at [65, 237] on input "text" at bounding box center [150, 235] width 264 height 14
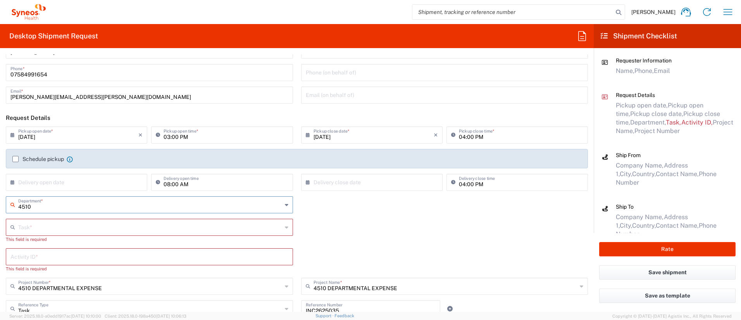
scroll to position [39, 0]
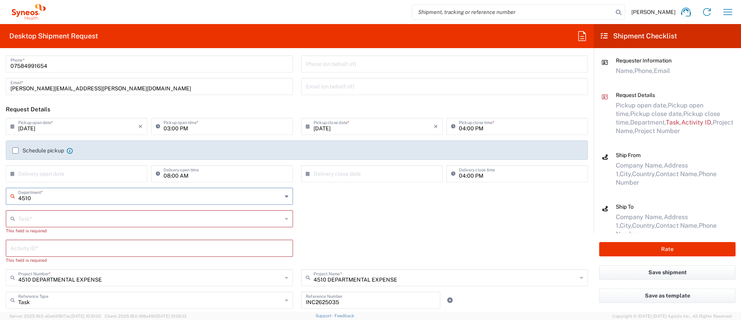
type input "4510"
click at [52, 214] on input "text" at bounding box center [150, 218] width 264 height 14
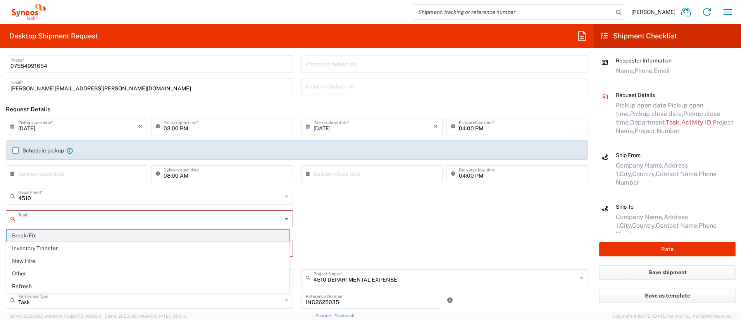
click at [39, 237] on span "Break/Fix" at bounding box center [148, 236] width 283 height 12
type input "Break/Fix"
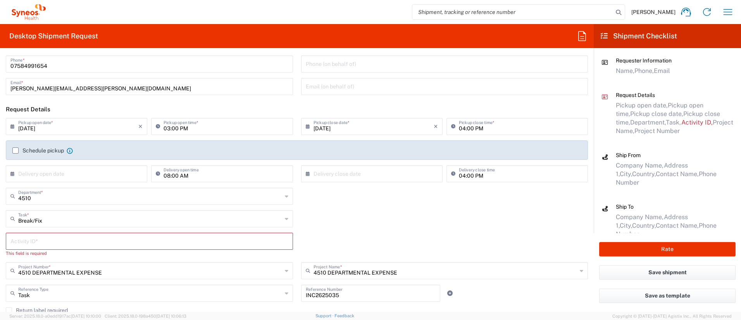
click at [38, 245] on input "text" at bounding box center [149, 241] width 278 height 14
click at [264, 240] on input "text" at bounding box center [149, 241] width 278 height 14
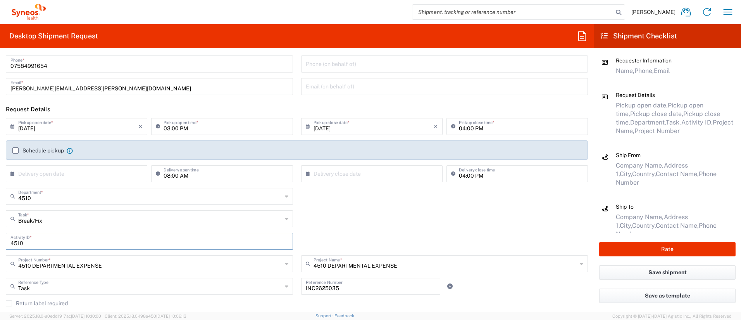
type input "4510"
type input "Task"
click at [189, 282] on input "Task" at bounding box center [150, 286] width 264 height 14
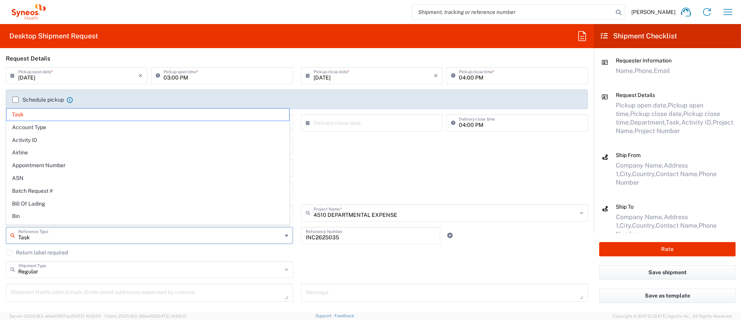
scroll to position [92, 0]
drag, startPoint x: 191, startPoint y: 299, endPoint x: 195, endPoint y: 299, distance: 4.3
click at [191, 299] on div "Shipment Notification Emails (Enter email addresses separated by comma)" at bounding box center [149, 291] width 287 height 18
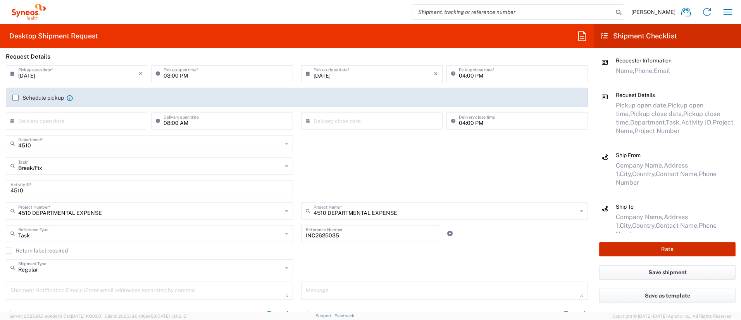
click at [629, 248] on button "Rate" at bounding box center [667, 249] width 136 height 14
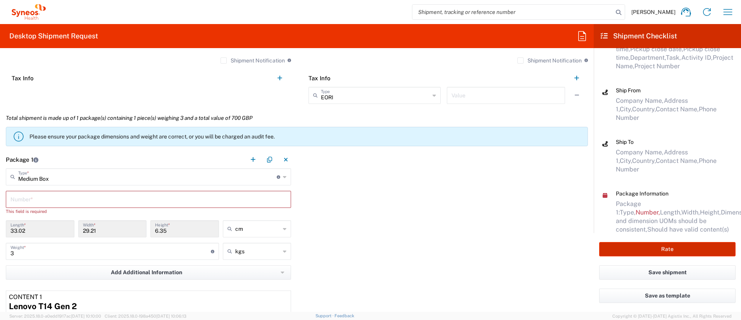
scroll to position [661, 0]
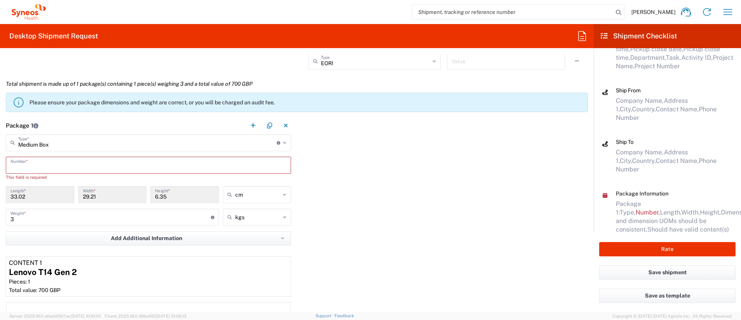
click at [38, 165] on input "text" at bounding box center [148, 165] width 276 height 14
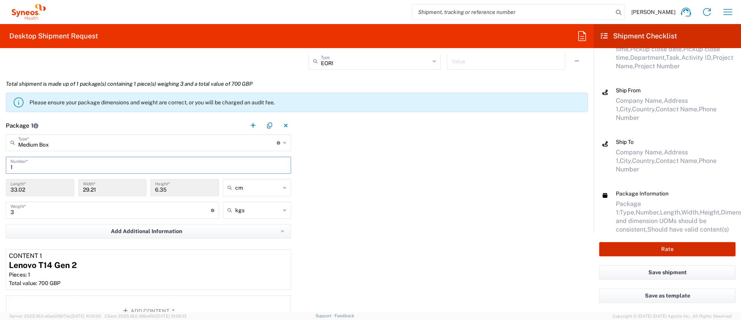
type input "1"
click at [645, 244] on button "Rate" at bounding box center [667, 249] width 136 height 14
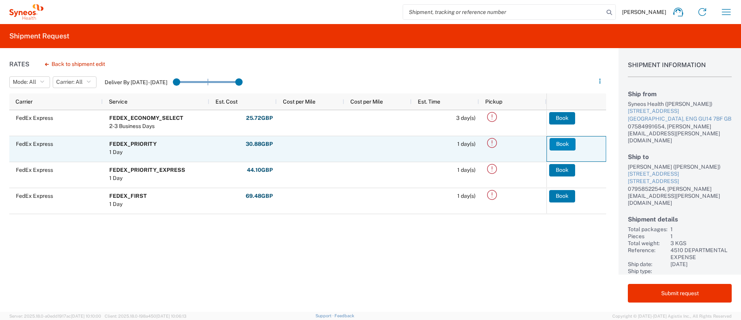
click at [558, 143] on button "Book" at bounding box center [563, 144] width 26 height 12
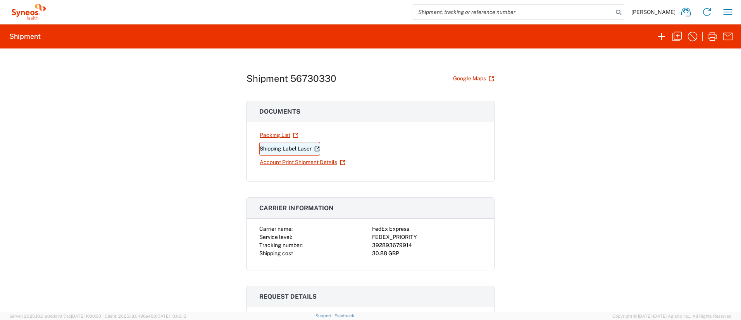
click at [272, 149] on link "Shipping Label Laser" at bounding box center [289, 149] width 61 height 14
